Goal: Find contact information: Find contact information

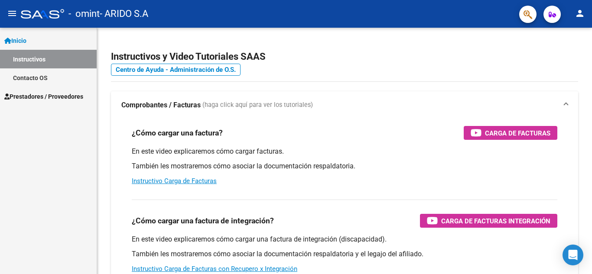
click at [44, 89] on link "Prestadores / Proveedores" at bounding box center [48, 96] width 97 height 19
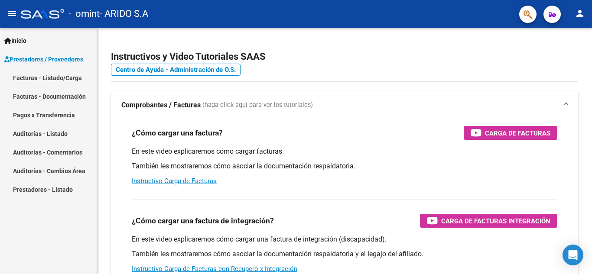
click at [67, 75] on link "Facturas - Listado/Carga" at bounding box center [48, 77] width 97 height 19
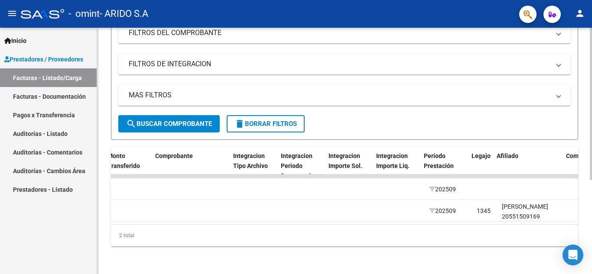
scroll to position [0, 817]
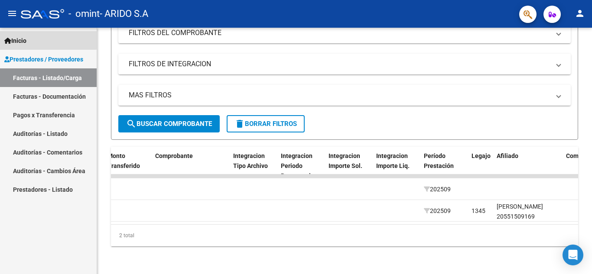
click at [20, 35] on link "Inicio" at bounding box center [48, 40] width 97 height 19
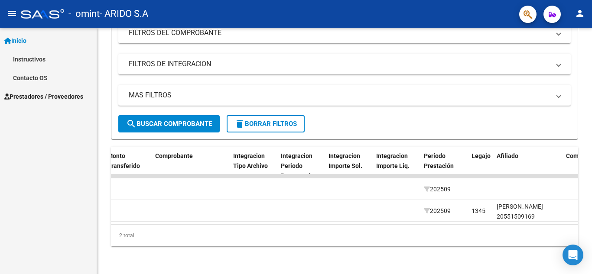
click at [27, 78] on link "Contacto OS" at bounding box center [48, 77] width 97 height 19
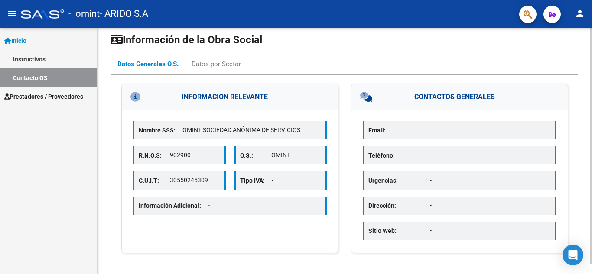
scroll to position [10, 0]
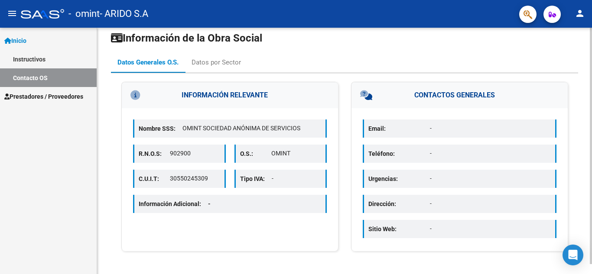
click at [385, 130] on p "Email:" at bounding box center [400, 129] width 62 height 10
click at [403, 143] on div "Email: - Teléfono: - Urgencias: - Dirección: - Sitio Web: -" at bounding box center [460, 179] width 216 height 143
click at [162, 209] on p "Información Adicional: -" at bounding box center [178, 204] width 79 height 10
drag, startPoint x: 254, startPoint y: 176, endPoint x: 208, endPoint y: 178, distance: 46.9
click at [254, 176] on p "Tipo IVA:" at bounding box center [256, 179] width 32 height 10
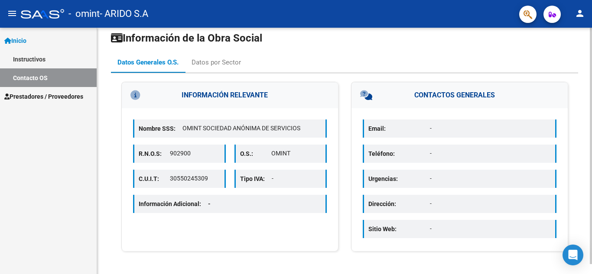
click at [134, 94] on icon at bounding box center [150, 96] width 41 height 10
click at [51, 96] on span "Prestadores / Proveedores" at bounding box center [43, 97] width 79 height 10
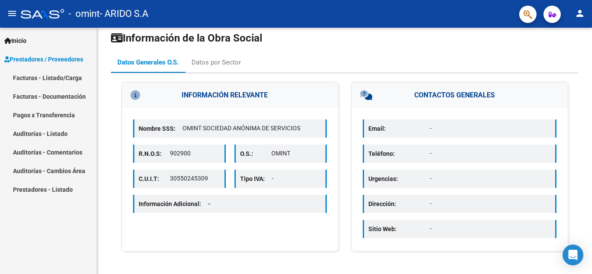
click at [46, 113] on link "Pagos x Transferencia" at bounding box center [48, 115] width 97 height 19
